Goal: Information Seeking & Learning: Learn about a topic

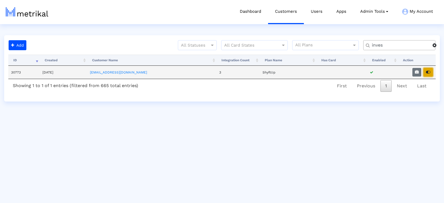
click at [429, 68] on button "button" at bounding box center [427, 72] width 9 height 9
click at [380, 46] on input "inves" at bounding box center [400, 45] width 65 height 6
type input "textnow"
click at [415, 72] on icon "button" at bounding box center [417, 72] width 4 height 4
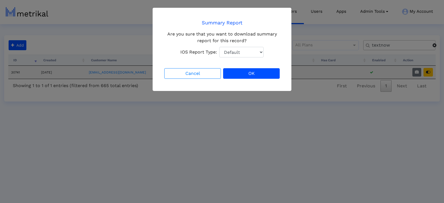
click at [234, 53] on select "Default Total Downloads New Downloads Redownloads" at bounding box center [241, 52] width 44 height 11
select select "1: 1"
click at [255, 72] on button "OK" at bounding box center [251, 73] width 57 height 11
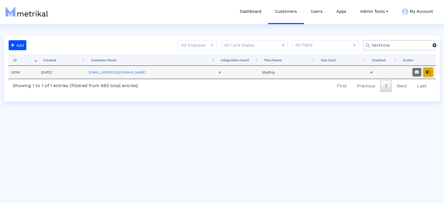
click at [428, 73] on icon "button" at bounding box center [428, 72] width 4 height 4
click at [370, 48] on input "textnow" at bounding box center [400, 45] width 65 height 6
type input "thumb"
click at [426, 73] on icon "button" at bounding box center [428, 72] width 4 height 4
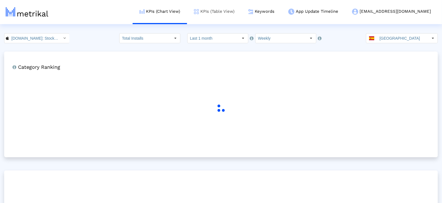
click at [241, 11] on link "KPIs (Table View)" at bounding box center [214, 11] width 54 height 23
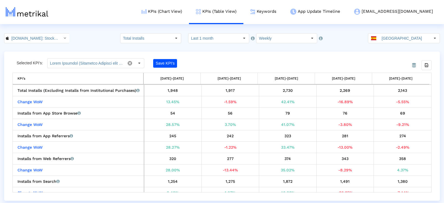
click at [395, 41] on input "Spain" at bounding box center [404, 38] width 51 height 9
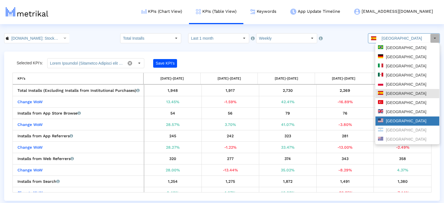
click at [403, 120] on div "[GEOGRAPHIC_DATA]" at bounding box center [407, 120] width 59 height 5
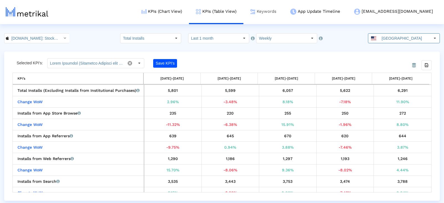
click at [283, 14] on link "Keywords" at bounding box center [263, 11] width 40 height 23
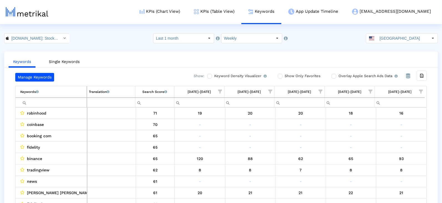
click at [44, 102] on input "Filter cell" at bounding box center [53, 102] width 66 height 9
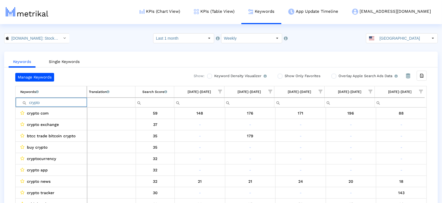
type input "crypto"
drag, startPoint x: 152, startPoint y: 95, endPoint x: 143, endPoint y: 118, distance: 25.2
click at [143, 118] on div "Export all data Keywords List of keywords that are currently being tracked in M…" at bounding box center [220, 146] width 411 height 120
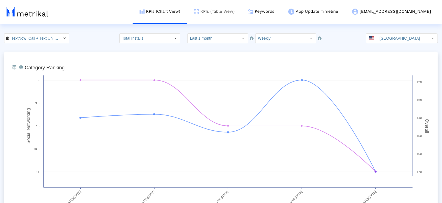
click at [232, 12] on link "KPIs (Table View)" at bounding box center [214, 11] width 54 height 23
click at [210, 36] on input "Last 1 month" at bounding box center [212, 38] width 51 height 9
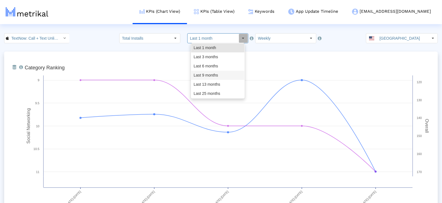
drag, startPoint x: 215, startPoint y: 75, endPoint x: 192, endPoint y: 75, distance: 23.0
click at [215, 75] on div "Last 9 months" at bounding box center [217, 75] width 53 height 9
type input "Last 9 months"
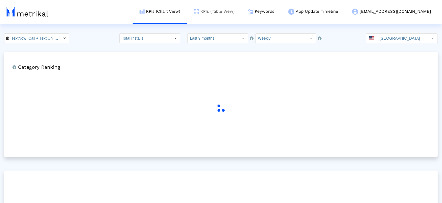
click at [230, 10] on link "KPIs (Table View)" at bounding box center [214, 11] width 54 height 23
click at [238, 12] on link "KPIs (Table View)" at bounding box center [214, 11] width 54 height 23
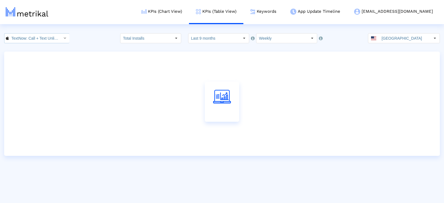
click at [22, 40] on input "TextNow: Call + Text Unlimited < 314716233 >" at bounding box center [34, 38] width 50 height 9
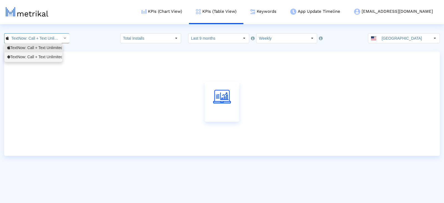
click at [23, 57] on div "TextNow: Call + Text Unlimited <com.enflick.android.TextNow>" at bounding box center [33, 56] width 52 height 5
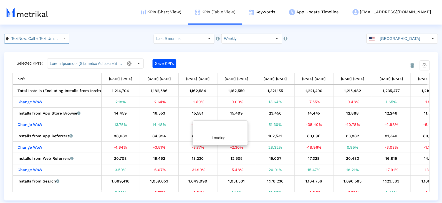
scroll to position [0, 71]
click at [243, 11] on link "KPIs (Table View)" at bounding box center [216, 11] width 54 height 23
type input "Device Installs, Change WoW Device Installs, Active Device Installs, Change WoW…"
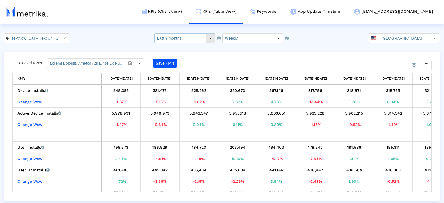
click at [199, 34] on input "Last 9 months" at bounding box center [179, 38] width 51 height 9
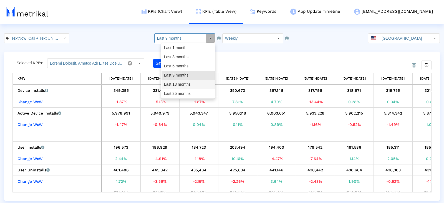
click at [189, 87] on div "Last 13 months" at bounding box center [187, 84] width 53 height 9
type input "Last 13 months"
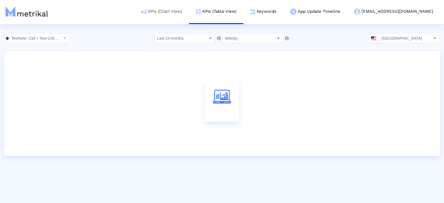
click at [182, 4] on link "KPIs (Chart View)" at bounding box center [161, 11] width 54 height 23
click at [182, 9] on link "KPIs (Chart View)" at bounding box center [161, 11] width 54 height 23
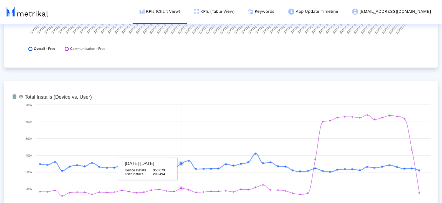
scroll to position [170, 0]
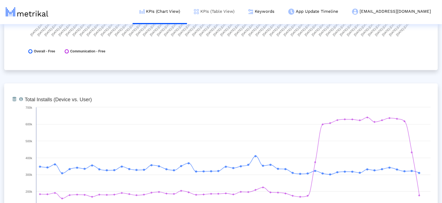
click at [241, 15] on link "KPIs (Table View)" at bounding box center [214, 11] width 54 height 23
click at [241, 14] on link "KPIs (Table View)" at bounding box center [214, 11] width 54 height 23
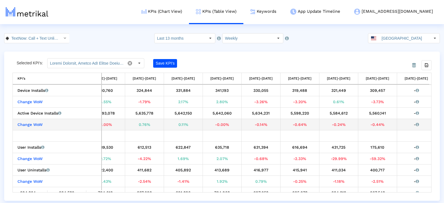
scroll to position [0, 1704]
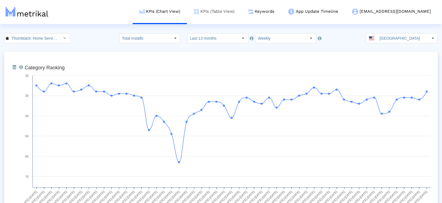
click at [232, 10] on link "KPIs (Table View)" at bounding box center [214, 11] width 54 height 23
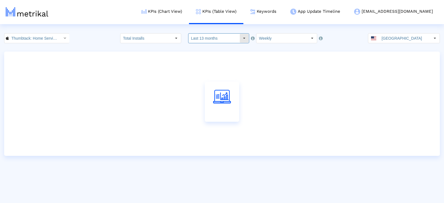
click at [220, 37] on input "Last 13 months" at bounding box center [213, 38] width 51 height 9
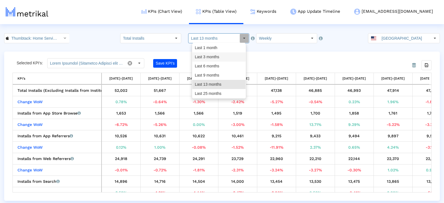
click at [208, 57] on div "Last 3 months" at bounding box center [218, 56] width 53 height 9
type input "Last 3 months"
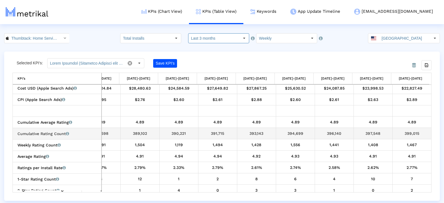
scroll to position [242, 177]
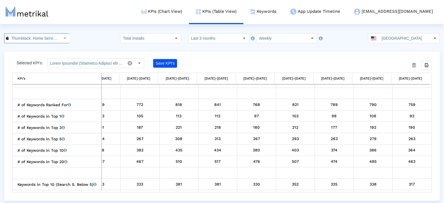
click at [14, 39] on input "Thumbtack: Home Service Pros < 852703300 >" at bounding box center [34, 38] width 50 height 9
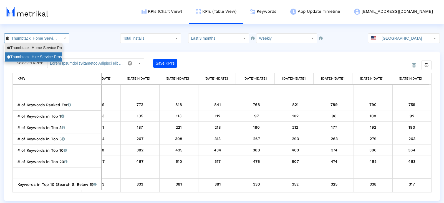
click at [14, 57] on div "Thumbtack: Hire Service Pros <com.thumbtack.consumer>" at bounding box center [33, 56] width 52 height 5
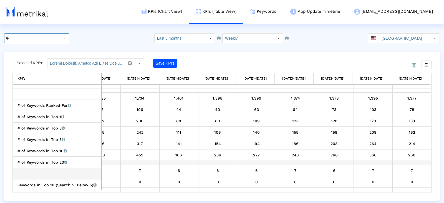
scroll to position [395, 0]
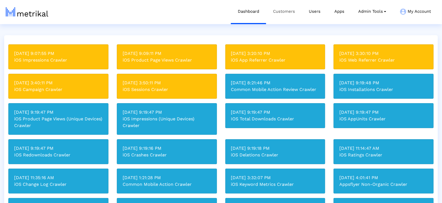
click at [275, 11] on link "Customers" at bounding box center [284, 11] width 36 height 23
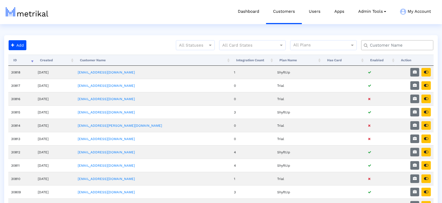
click at [383, 44] on input "text" at bounding box center [398, 45] width 65 height 6
type input "s"
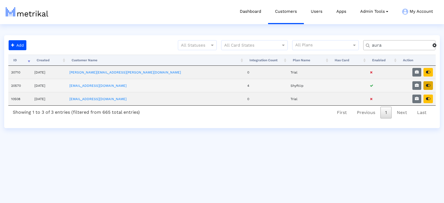
type input "aura"
click at [429, 84] on icon "button" at bounding box center [428, 85] width 4 height 4
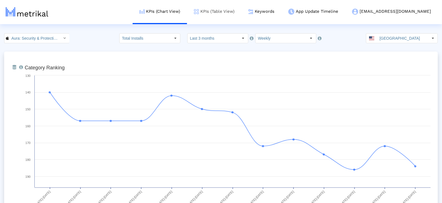
click at [239, 14] on link "KPIs (Table View)" at bounding box center [214, 11] width 54 height 23
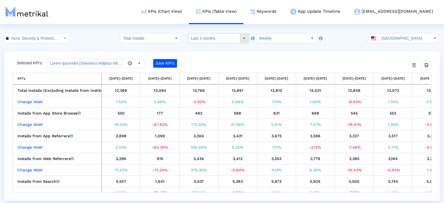
click at [212, 42] on input "Last 3 months" at bounding box center [213, 38] width 51 height 9
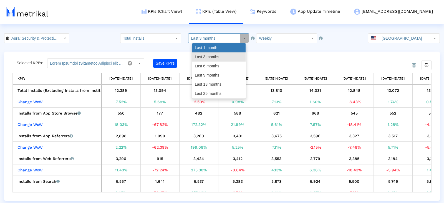
click at [212, 50] on div "Last 1 month" at bounding box center [218, 47] width 53 height 9
type input "Last 1 month"
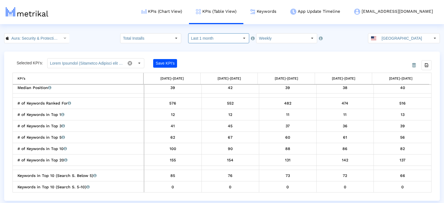
scroll to position [631, 0]
click at [38, 40] on input "Aura: Security & Protection < 1547735089 >" at bounding box center [34, 38] width 50 height 9
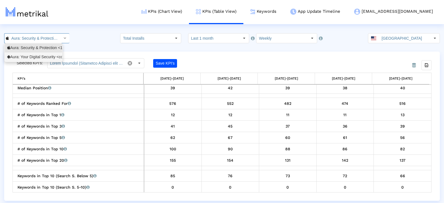
click at [34, 57] on div "Aura: Your Digital Security <com.aura.suite>" at bounding box center [33, 56] width 52 height 5
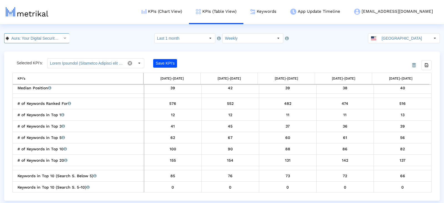
scroll to position [0, 38]
